Goal: Navigation & Orientation: Find specific page/section

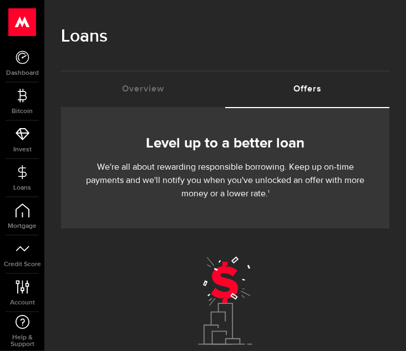
click at [301, 85] on link "Offers (requires attention)" at bounding box center [307, 89] width 164 height 35
click at [19, 59] on use at bounding box center [22, 56] width 13 height 13
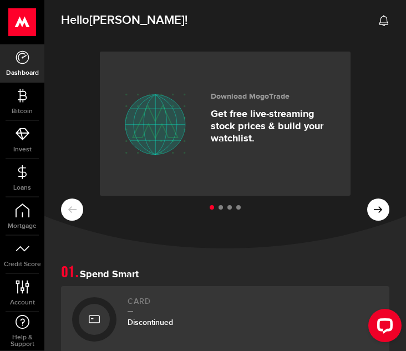
click at [377, 210] on ul at bounding box center [225, 208] width 328 height 14
click at [377, 211] on ul at bounding box center [225, 208] width 328 height 14
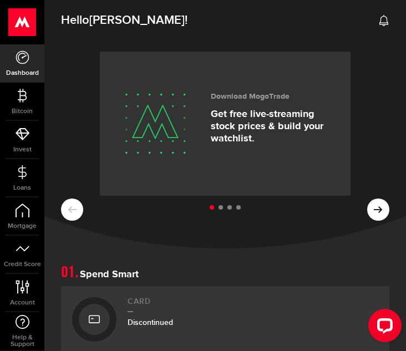
click at [380, 207] on ul at bounding box center [225, 208] width 328 height 14
click at [376, 211] on ul at bounding box center [225, 208] width 328 height 14
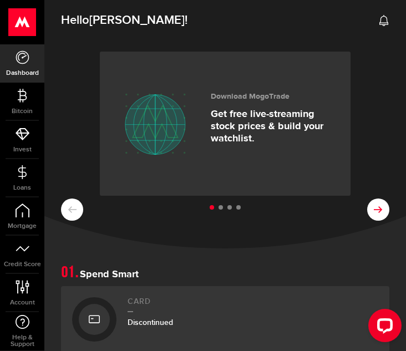
click at [373, 218] on button at bounding box center [378, 210] width 22 height 22
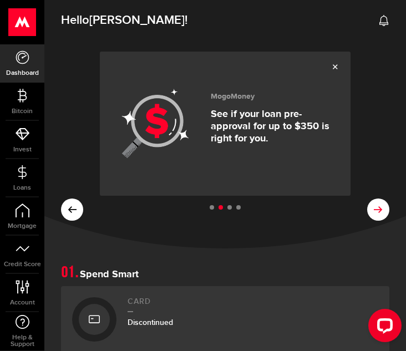
click at [373, 218] on button at bounding box center [378, 210] width 22 height 22
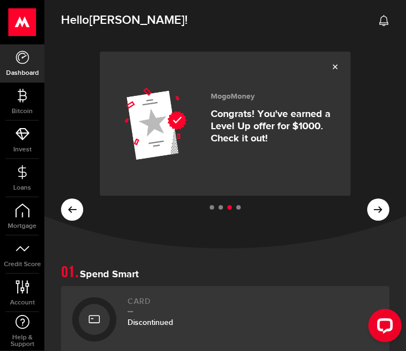
click at [293, 134] on p "Congrats! You've earned a Level Up offer for $1000. Check it out!" at bounding box center [272, 126] width 123 height 37
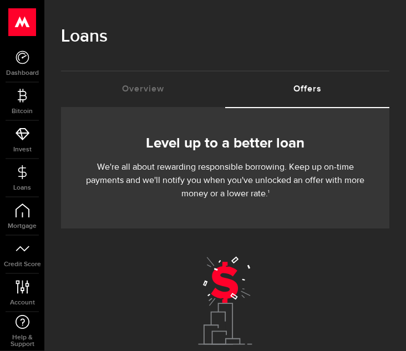
click at [303, 87] on link "Offers (requires attention)" at bounding box center [307, 89] width 164 height 35
click at [18, 174] on icon at bounding box center [23, 172] width 14 height 14
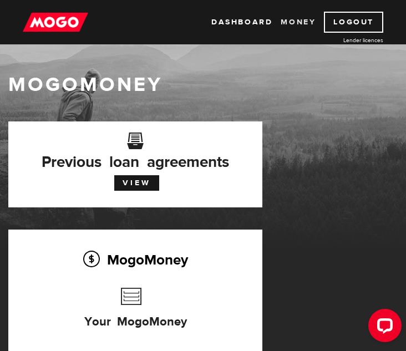
click at [296, 23] on link "Money" at bounding box center [298, 22] width 35 height 21
click at [231, 21] on link "Dashboard" at bounding box center [241, 22] width 61 height 21
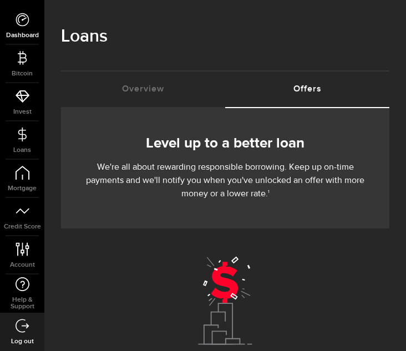
click at [25, 21] on icon at bounding box center [23, 20] width 14 height 14
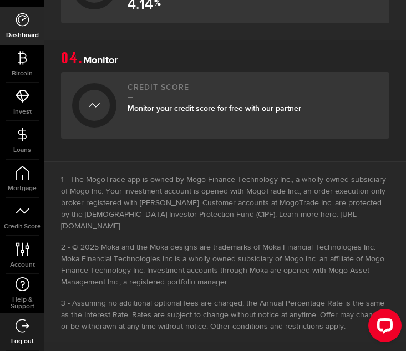
scroll to position [792, 0]
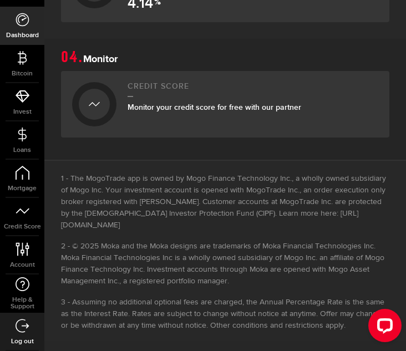
click at [24, 323] on icon at bounding box center [23, 326] width 14 height 14
